Goal: Find specific page/section: Find specific page/section

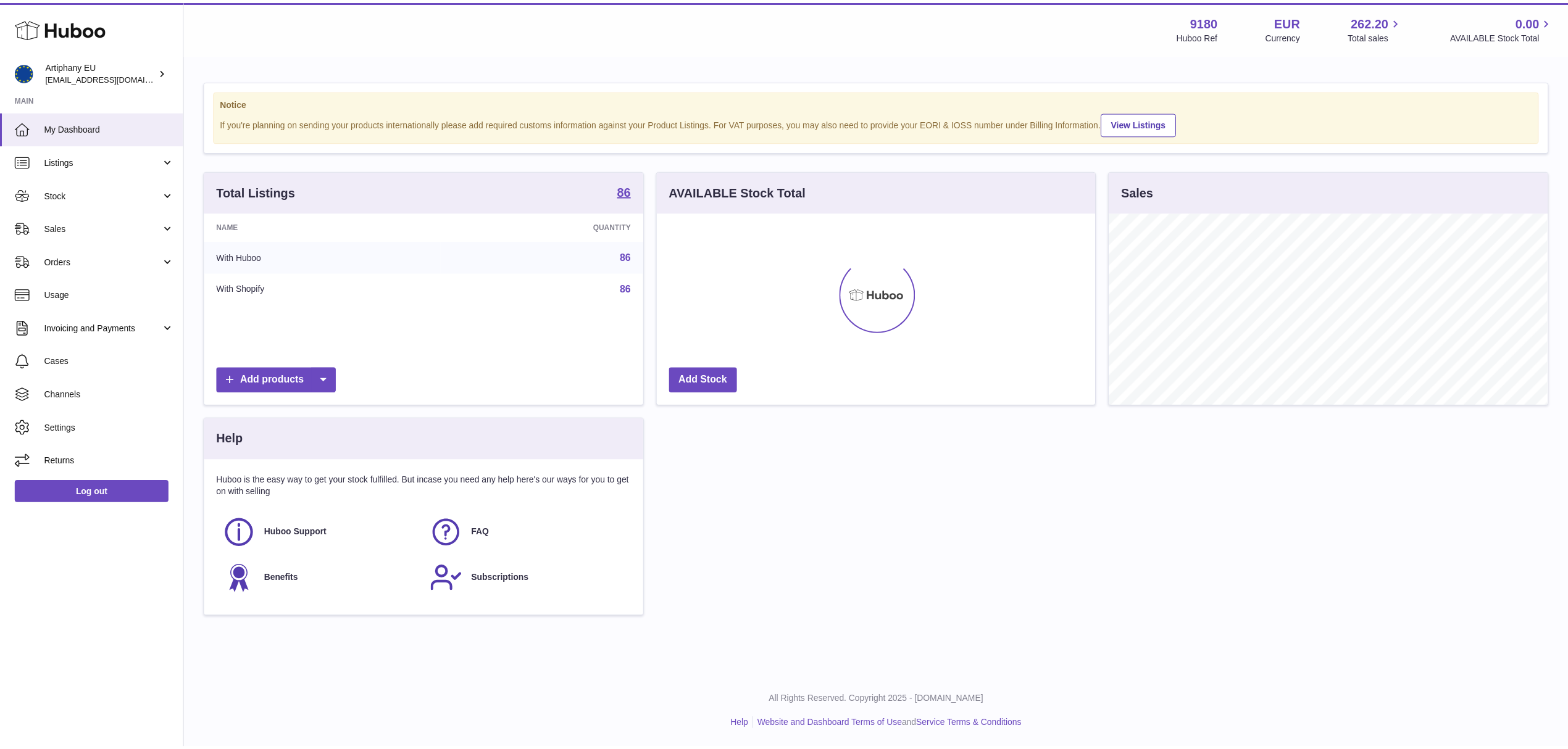
scroll to position [193, 438]
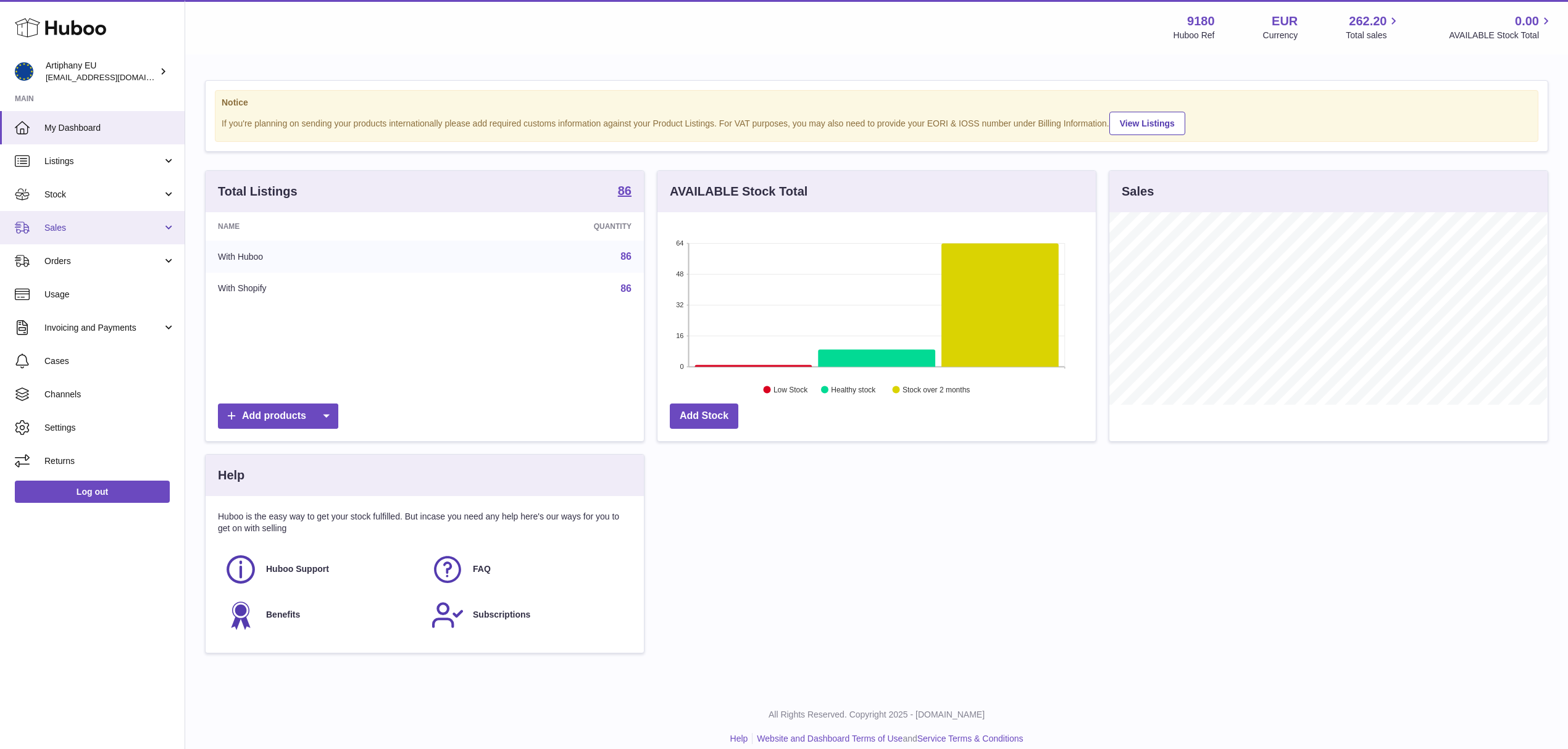
click at [152, 216] on link "Sales" at bounding box center [92, 228] width 185 height 33
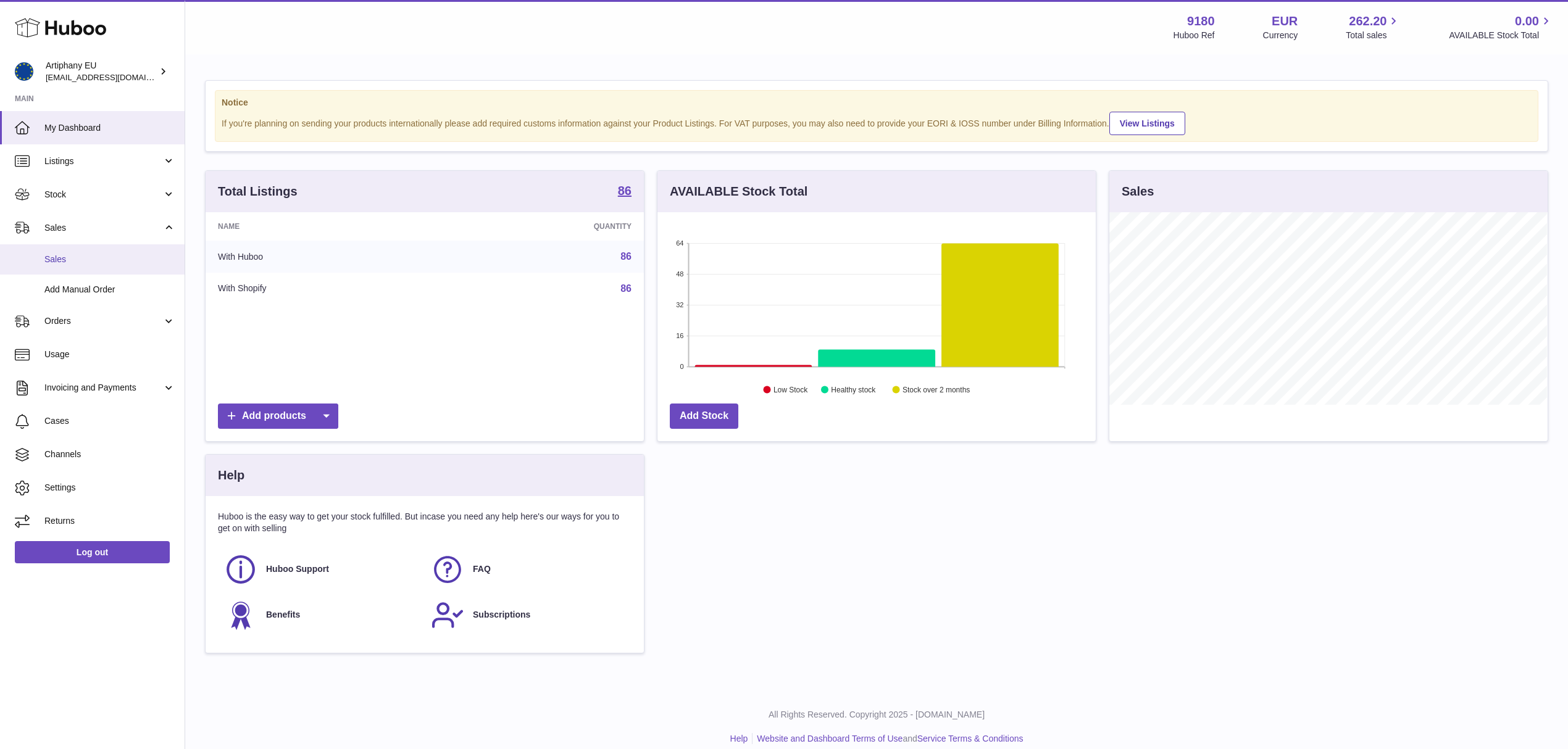
click at [110, 248] on link "Sales" at bounding box center [92, 259] width 185 height 30
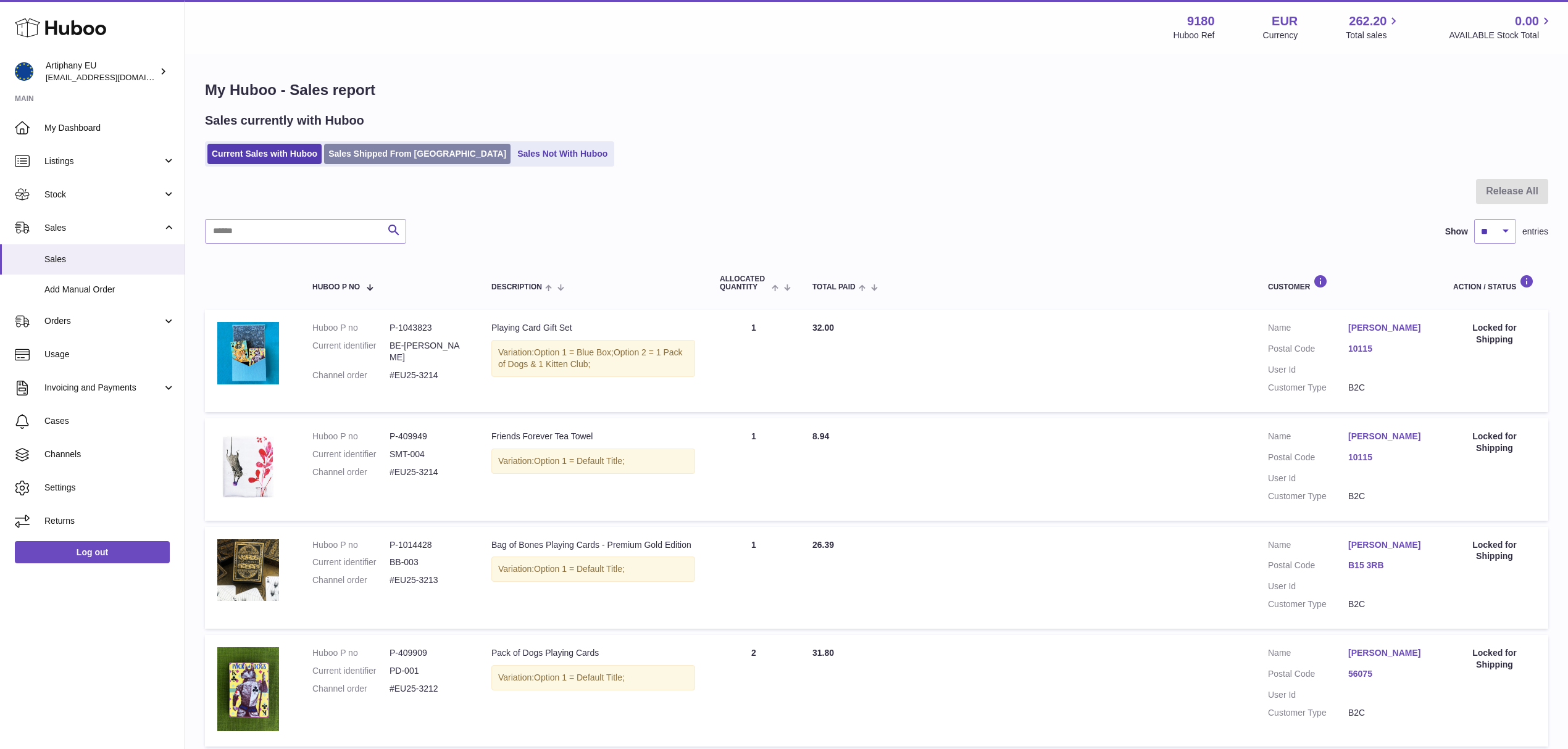
click at [395, 156] on link "Sales Shipped From [GEOGRAPHIC_DATA]" at bounding box center [417, 154] width 186 height 20
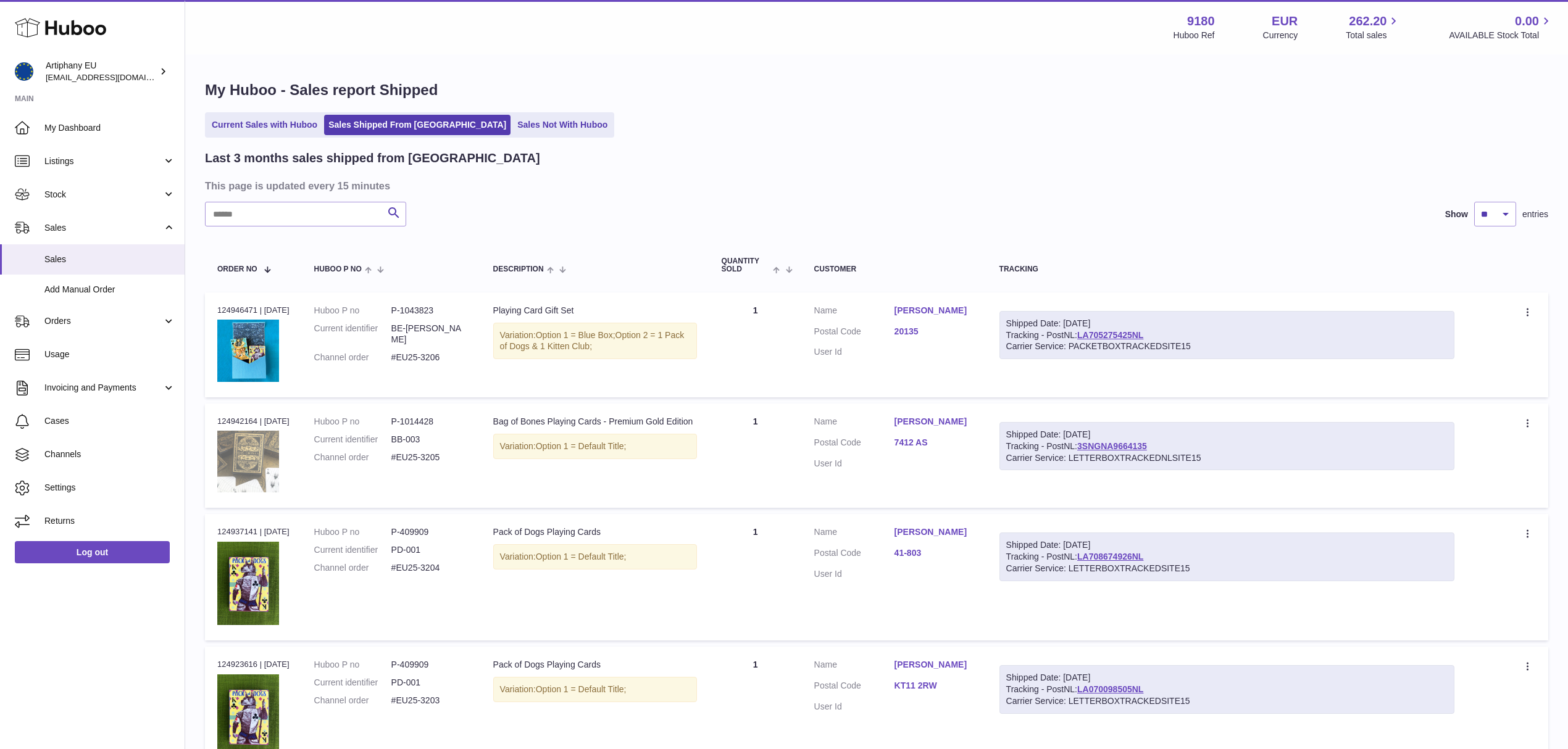
click at [274, 457] on img at bounding box center [248, 462] width 62 height 62
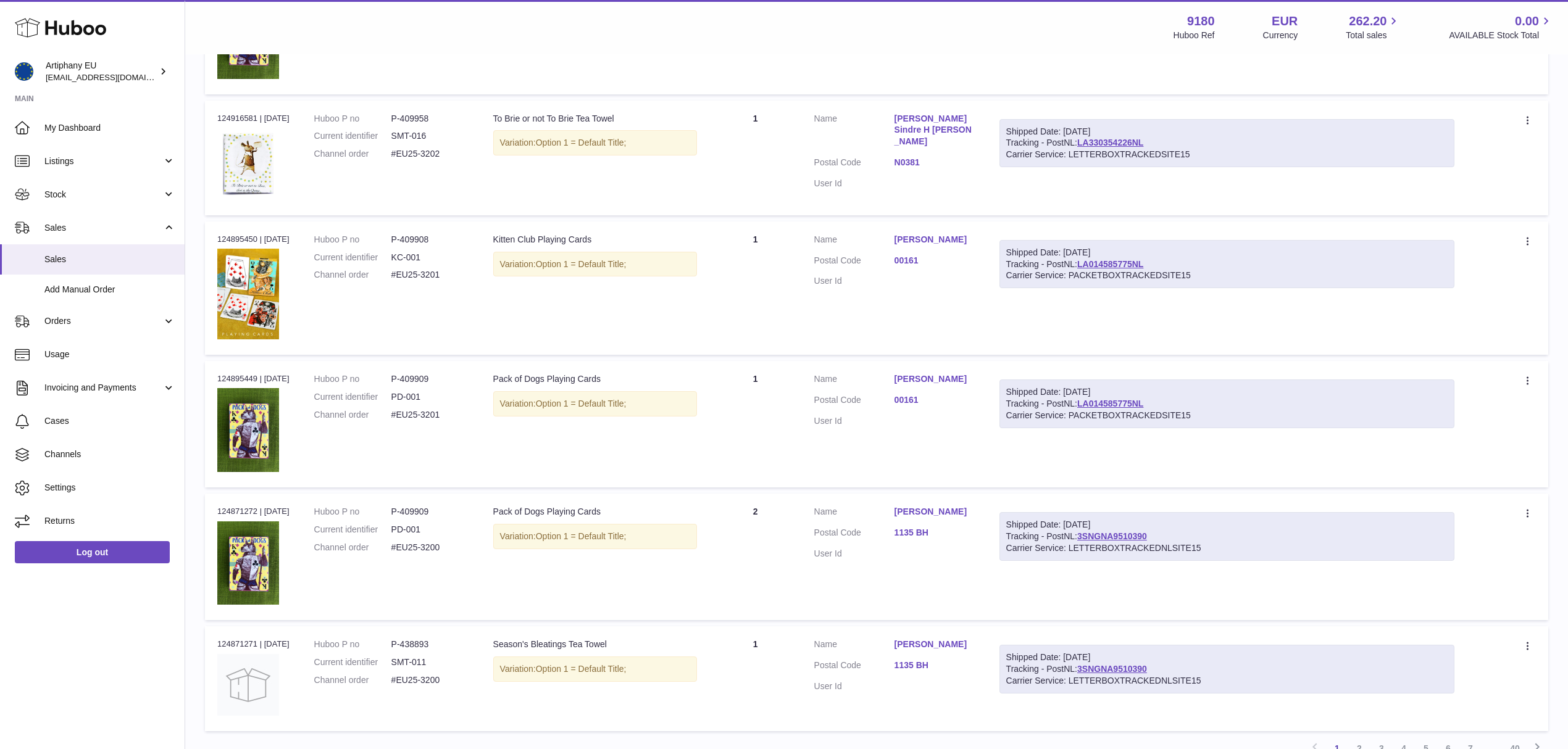
scroll to position [905, 0]
